Goal: Task Accomplishment & Management: Manage account settings

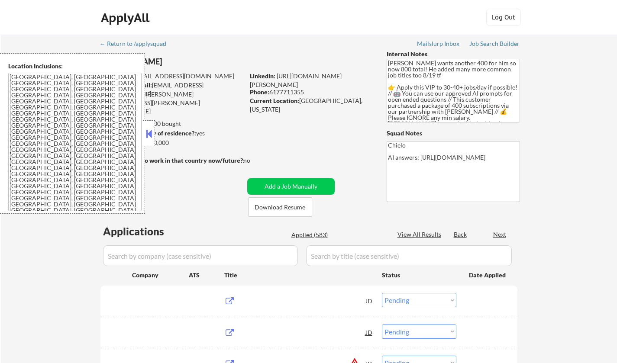
select select ""pending""
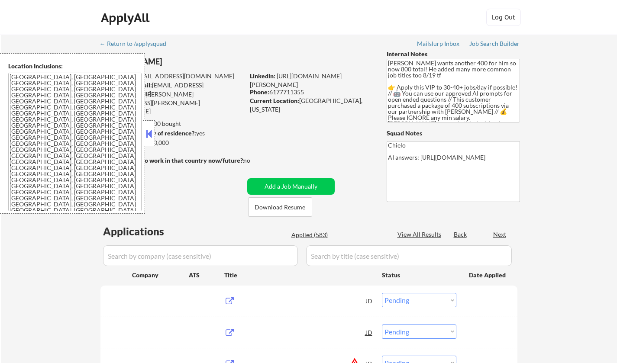
select select ""pending""
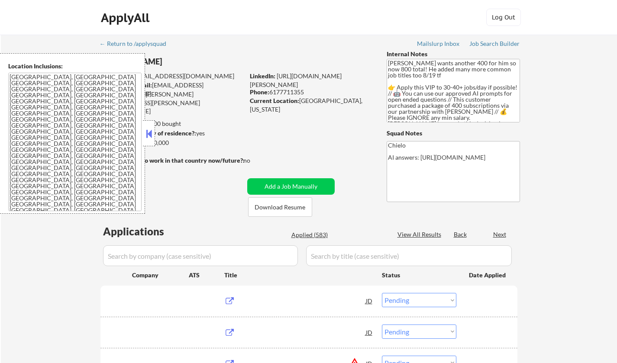
select select ""pending""
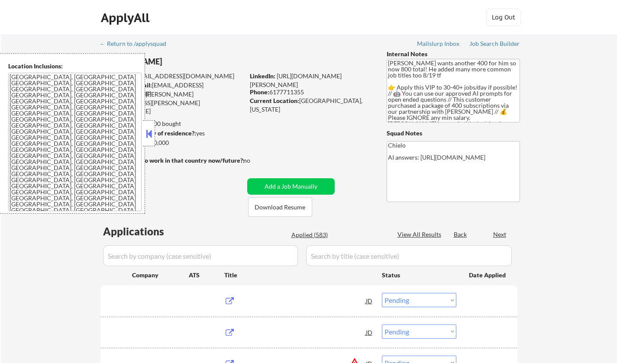
select select ""pending""
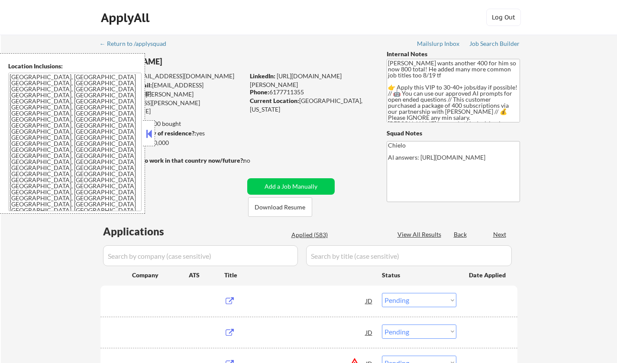
select select ""pending""
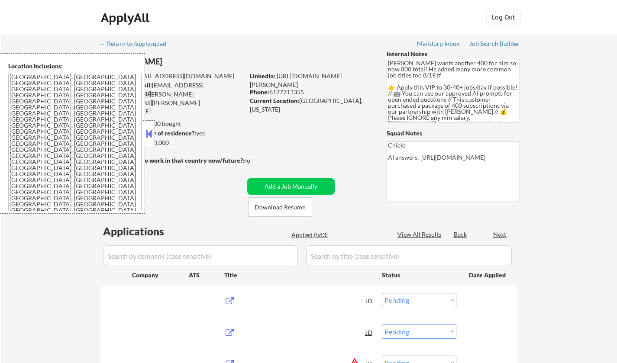
select select ""pending""
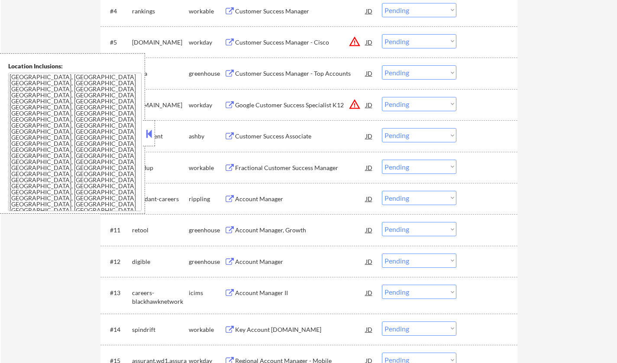
click at [147, 128] on button at bounding box center [149, 133] width 10 height 13
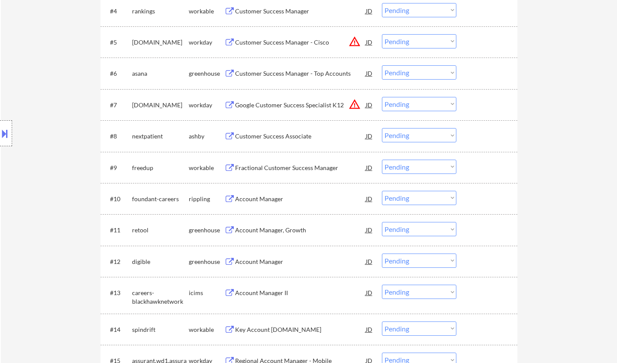
click at [275, 234] on div "Account Manager, Growth" at bounding box center [300, 230] width 131 height 9
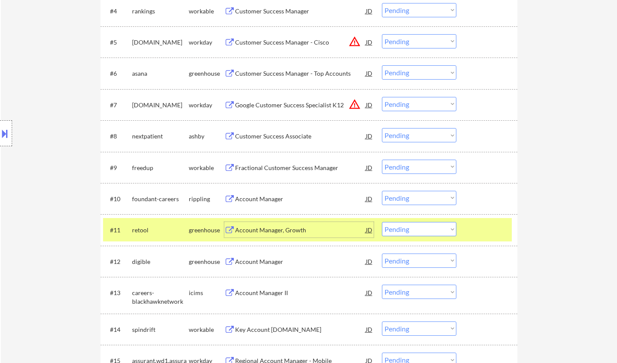
click at [425, 232] on select "Choose an option... Pending Applied Excluded (Questions) Excluded (Expired) Exc…" at bounding box center [419, 229] width 75 height 14
click at [382, 222] on select "Choose an option... Pending Applied Excluded (Questions) Excluded (Expired) Exc…" at bounding box center [419, 229] width 75 height 14
select select ""pending""
